Goal: Task Accomplishment & Management: Use online tool/utility

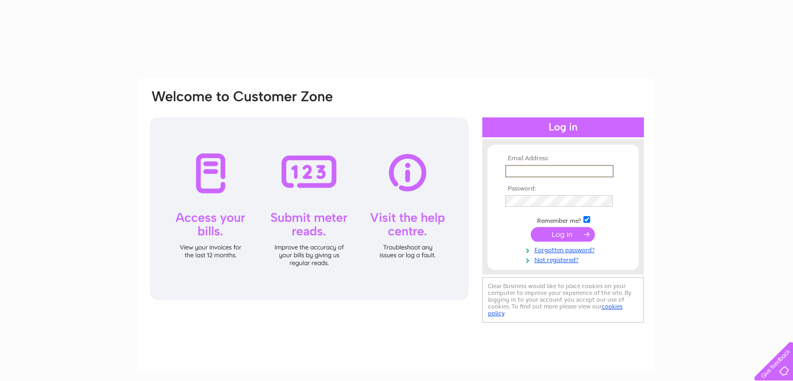
click at [518, 169] on input "text" at bounding box center [559, 171] width 108 height 13
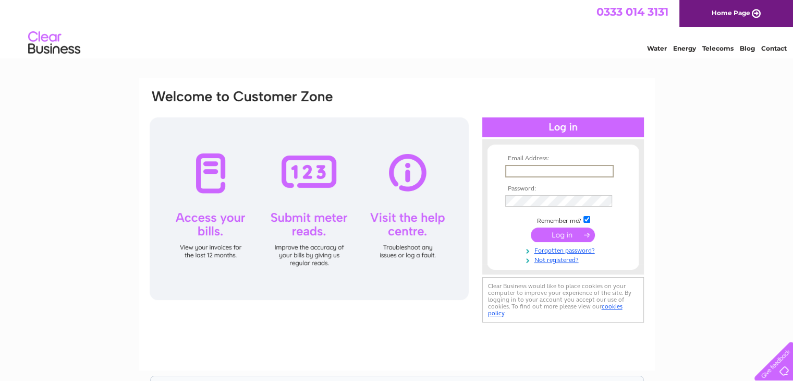
type input "[PERSON_NAME][EMAIL_ADDRESS][DOMAIN_NAME]"
click at [560, 233] on input "submit" at bounding box center [563, 234] width 64 height 15
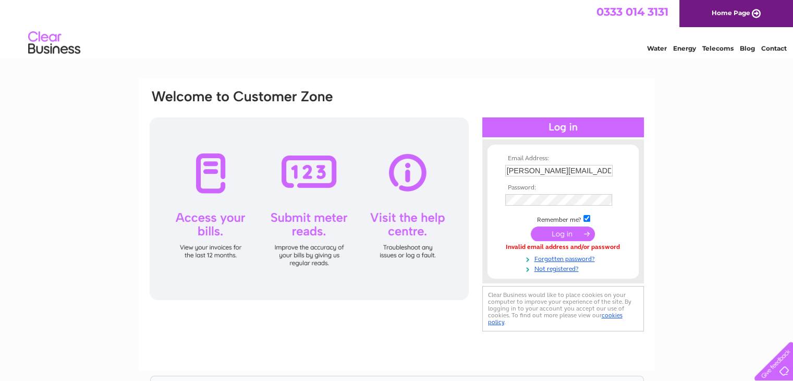
click at [558, 230] on input "submit" at bounding box center [563, 233] width 64 height 15
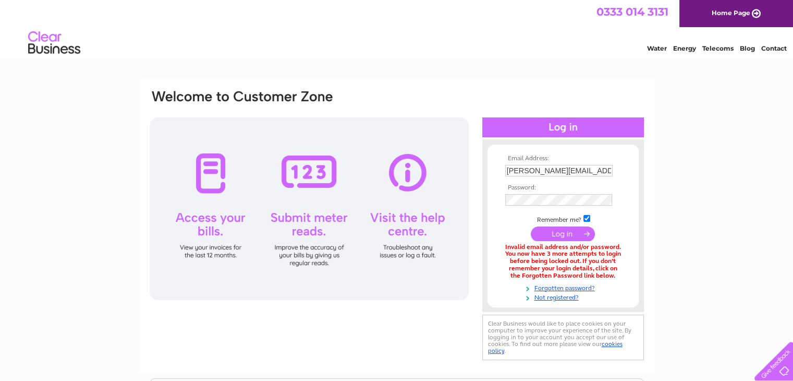
click at [555, 234] on input "submit" at bounding box center [563, 233] width 64 height 15
click at [565, 227] on input "submit" at bounding box center [563, 234] width 64 height 15
click at [552, 288] on link "Forgotten password?" at bounding box center [564, 287] width 118 height 10
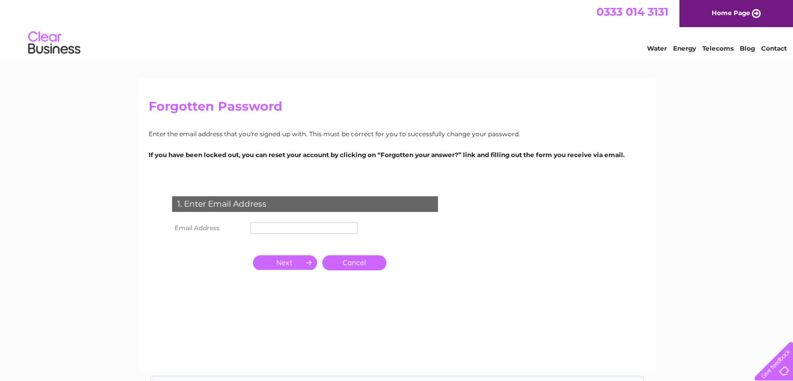
click at [324, 230] on input "text" at bounding box center [303, 227] width 107 height 11
type input "jon.foot@caninerescue.co.uk"
click at [303, 257] on input "button" at bounding box center [285, 262] width 64 height 15
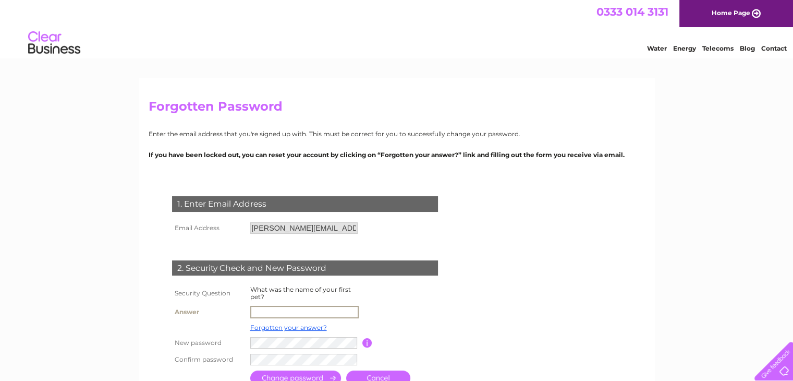
click at [302, 310] on input "text" at bounding box center [304, 312] width 108 height 13
type input "Sherbert"
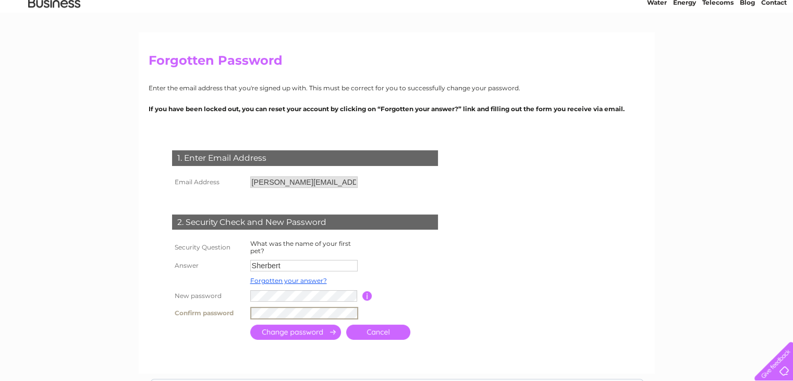
scroll to position [66, 0]
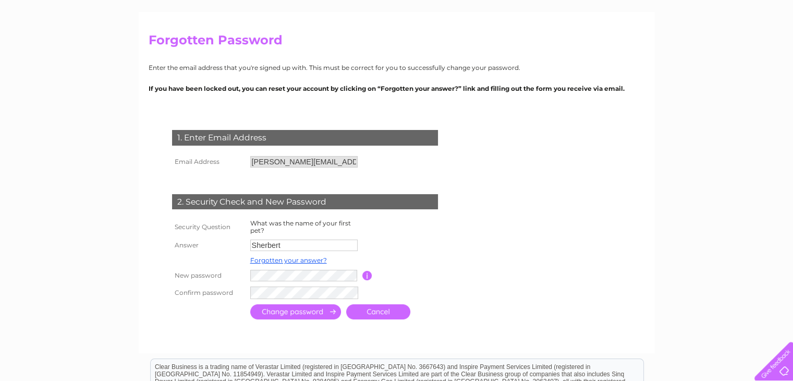
click at [284, 312] on input "submit" at bounding box center [295, 311] width 91 height 15
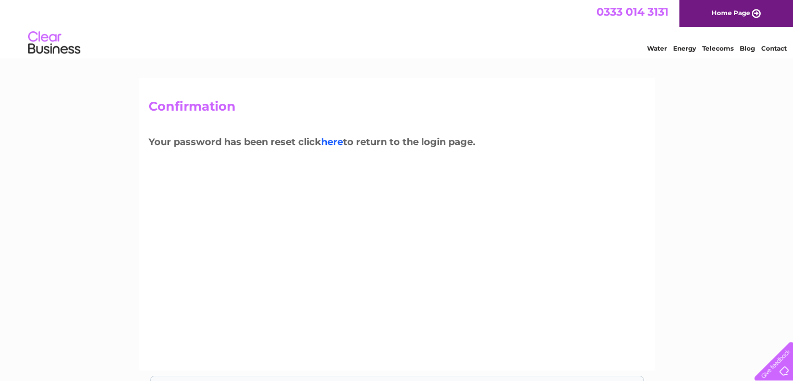
click at [340, 137] on link "here" at bounding box center [332, 141] width 22 height 11
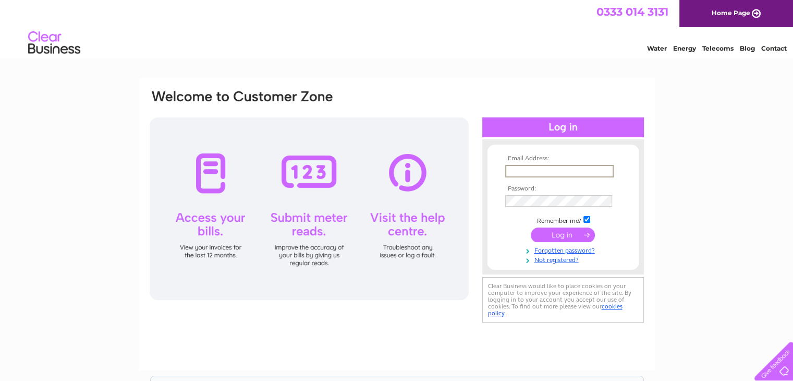
click at [515, 171] on input "text" at bounding box center [559, 171] width 108 height 13
type input "jon.foot@caninerescue.co.uk"
click at [562, 234] on input "submit" at bounding box center [563, 234] width 64 height 15
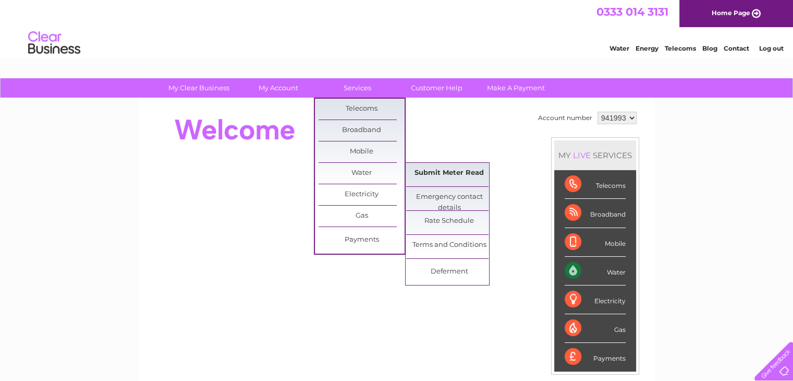
click at [438, 175] on link "Submit Meter Read" at bounding box center [449, 173] width 86 height 21
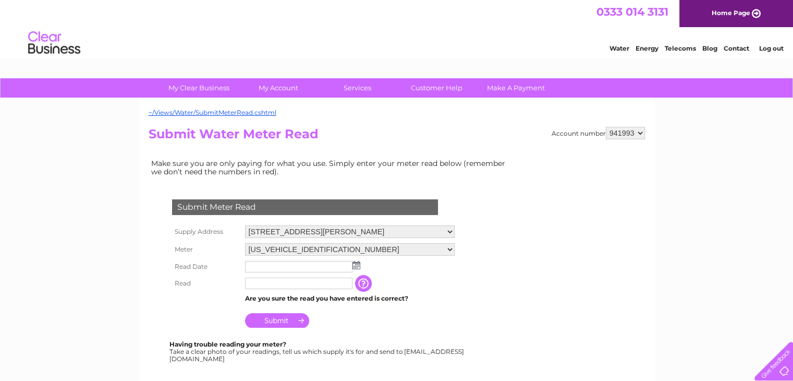
click at [455, 230] on select "[STREET_ADDRESS][PERSON_NAME] [STREET_ADDRESS][GEOGRAPHIC_DATA][PERSON_NAME][ST…" at bounding box center [350, 231] width 210 height 13
select select "536585"
click at [245, 225] on select "[STREET_ADDRESS][PERSON_NAME] [STREET_ADDRESS][GEOGRAPHIC_DATA][PERSON_NAME][ST…" at bounding box center [350, 232] width 210 height 14
click at [455, 247] on select "08ELSTER-X07M483510" at bounding box center [350, 250] width 210 height 14
click at [329, 264] on input "text" at bounding box center [298, 267] width 107 height 11
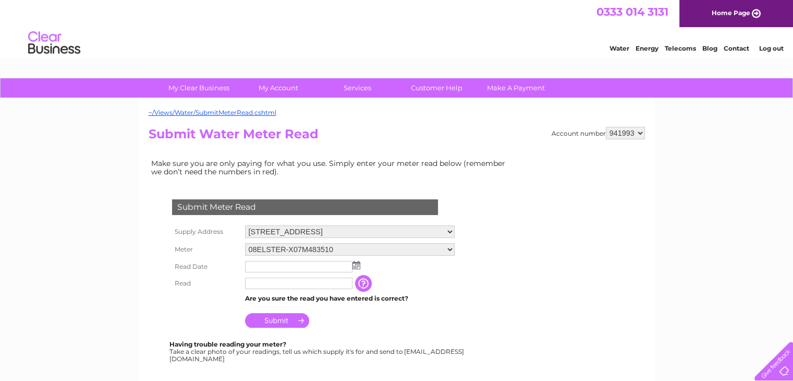
click at [355, 267] on img at bounding box center [357, 265] width 8 height 8
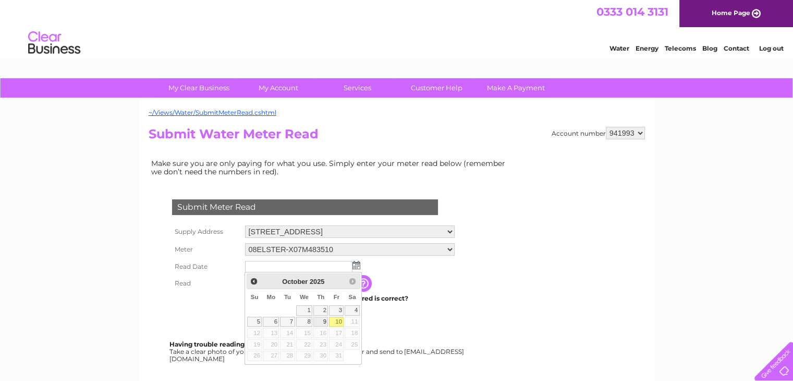
click at [319, 319] on link "9" at bounding box center [320, 322] width 15 height 10
type input "2025/10/09"
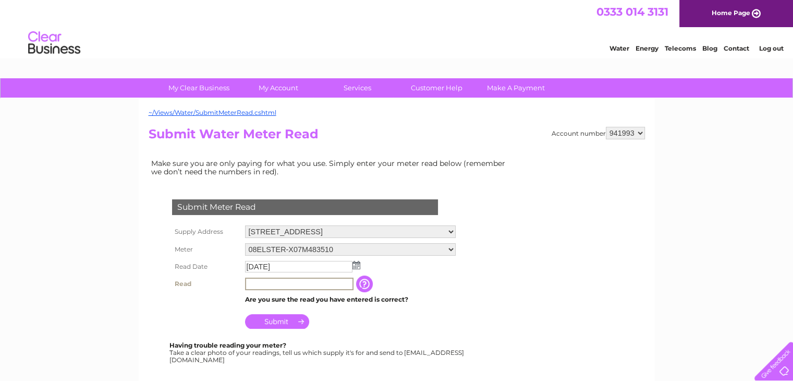
click at [309, 280] on input "text" at bounding box center [299, 283] width 108 height 13
type input "06082"
click at [455, 250] on select "08ELSTER-X07M483510" at bounding box center [350, 250] width 210 height 14
click at [245, 243] on select "08ELSTER-X07M483510" at bounding box center [350, 250] width 210 height 14
click at [284, 320] on input "Submit" at bounding box center [277, 320] width 64 height 15
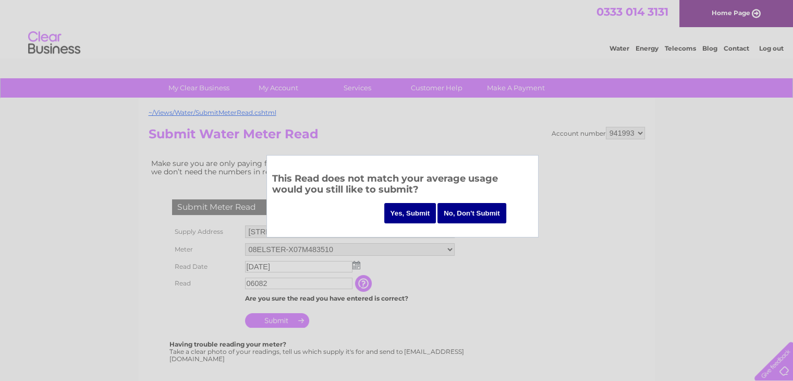
click at [408, 216] on input "Yes, Submit" at bounding box center [410, 213] width 52 height 20
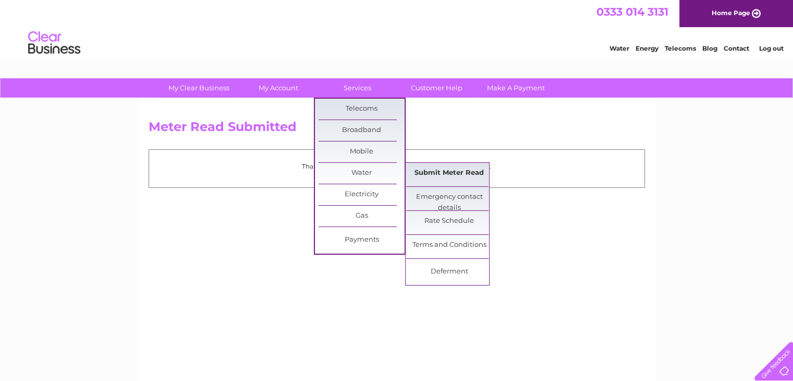
click at [429, 165] on link "Submit Meter Read" at bounding box center [449, 173] width 86 height 21
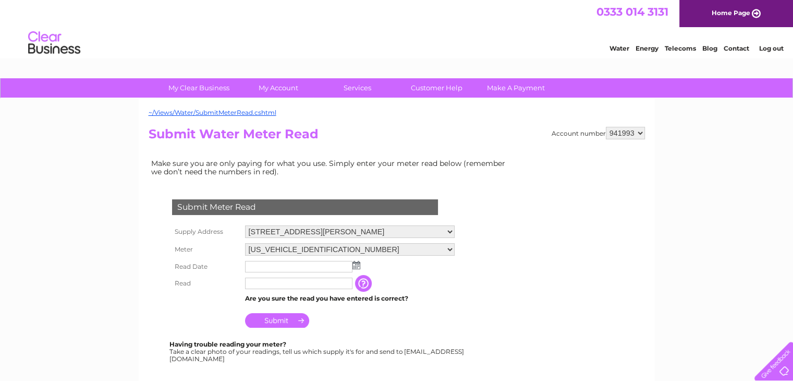
drag, startPoint x: 177, startPoint y: 360, endPoint x: 247, endPoint y: 362, distance: 69.4
click at [247, 362] on div "Submit Meter Read Supply Address [STREET_ADDRESS][PERSON_NAME] [STREET_ADDRESS]…" at bounding box center [307, 285] width 317 height 215
copy div "Meterread@clearbusiness.co.uk Has the meter rolled over ? i.e Has your meter st…"
click at [455, 234] on select "[STREET_ADDRESS][PERSON_NAME] [STREET_ADDRESS][GEOGRAPHIC_DATA][PERSON_NAME][ST…" at bounding box center [350, 231] width 210 height 13
select select "536585"
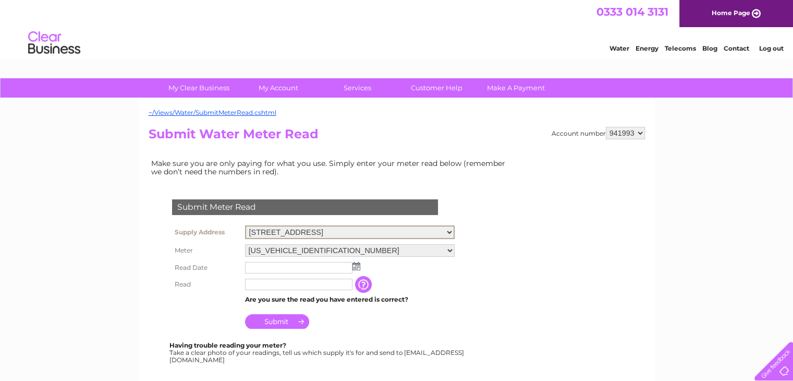
click at [245, 225] on select "[STREET_ADDRESS][PERSON_NAME] [STREET_ADDRESS][GEOGRAPHIC_DATA][PERSON_NAME][ST…" at bounding box center [350, 232] width 210 height 14
drag, startPoint x: 398, startPoint y: 230, endPoint x: 322, endPoint y: 228, distance: 76.2
click at [322, 228] on select "[STREET_ADDRESS][PERSON_NAME] [STREET_ADDRESS][GEOGRAPHIC_DATA][PERSON_NAME][ST…" at bounding box center [350, 232] width 210 height 14
click at [245, 225] on select "[STREET_ADDRESS][PERSON_NAME] [STREET_ADDRESS][GEOGRAPHIC_DATA][PERSON_NAME][ST…" at bounding box center [350, 232] width 210 height 14
drag, startPoint x: 249, startPoint y: 233, endPoint x: 267, endPoint y: 234, distance: 18.3
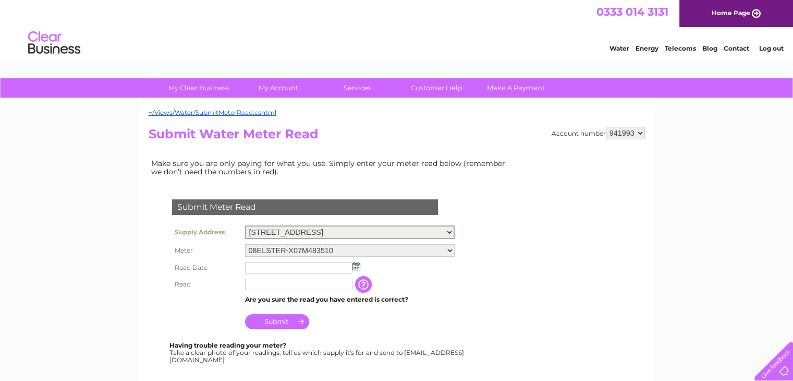
click at [267, 234] on select "[STREET_ADDRESS][PERSON_NAME] [STREET_ADDRESS][GEOGRAPHIC_DATA][PERSON_NAME][ST…" at bounding box center [350, 232] width 210 height 14
click at [390, 229] on select "[STREET_ADDRESS][PERSON_NAME] [STREET_ADDRESS][GEOGRAPHIC_DATA][PERSON_NAME][ST…" at bounding box center [350, 232] width 210 height 14
click at [413, 230] on select "[STREET_ADDRESS][PERSON_NAME] [STREET_ADDRESS][GEOGRAPHIC_DATA][PERSON_NAME][ST…" at bounding box center [350, 232] width 210 height 14
